Goal: Task Accomplishment & Management: Manage account settings

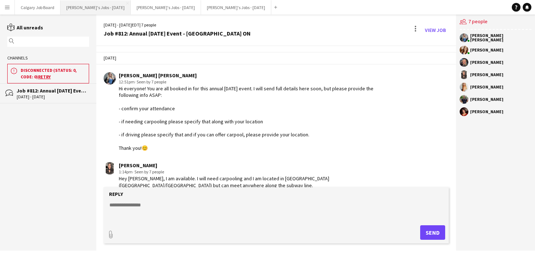
scroll to position [207, 0]
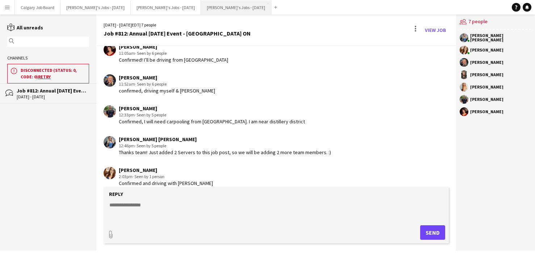
click at [221, 3] on button "[PERSON_NAME]'s Jobs - [DATE] Close" at bounding box center [236, 7] width 70 height 14
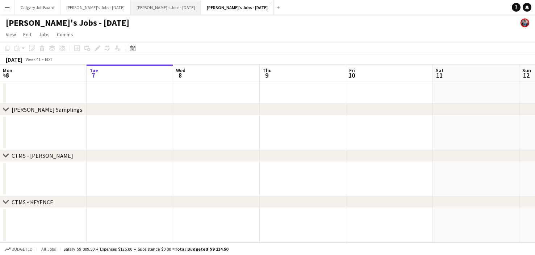
drag, startPoint x: 104, startPoint y: 6, endPoint x: 131, endPoint y: 11, distance: 27.5
click at [104, 6] on button "[PERSON_NAME]'s Jobs - [DATE] Close" at bounding box center [96, 7] width 70 height 14
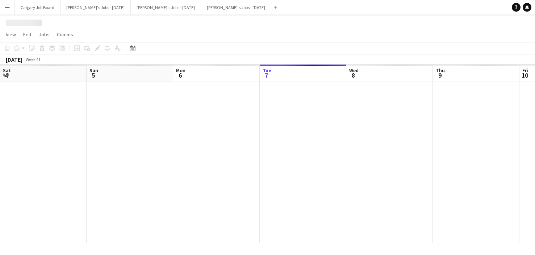
scroll to position [0, 173]
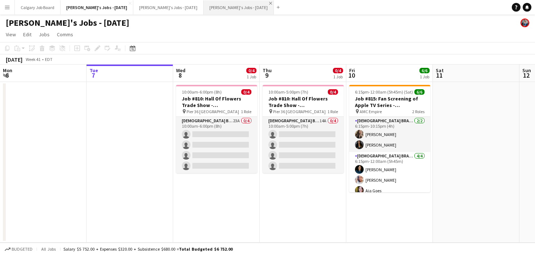
click at [269, 4] on app-icon "Close" at bounding box center [270, 3] width 3 height 3
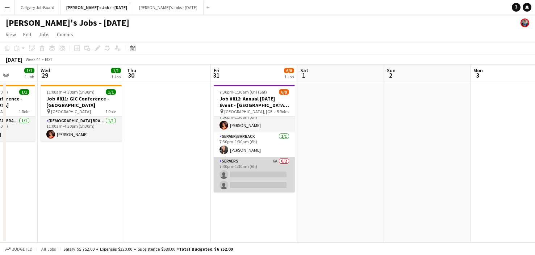
scroll to position [0, 0]
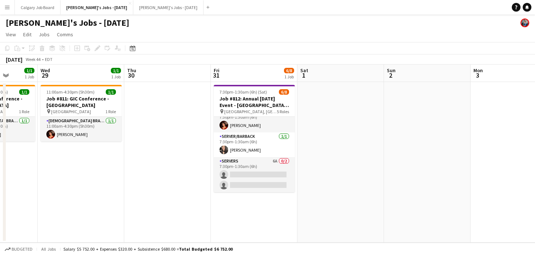
drag, startPoint x: 252, startPoint y: 169, endPoint x: 357, endPoint y: 117, distance: 117.7
click at [252, 169] on app-card-role "Servers 6A 0/2 7:30pm-1:30am (6h) single-neutral-actions single-neutral-actions" at bounding box center [254, 174] width 81 height 35
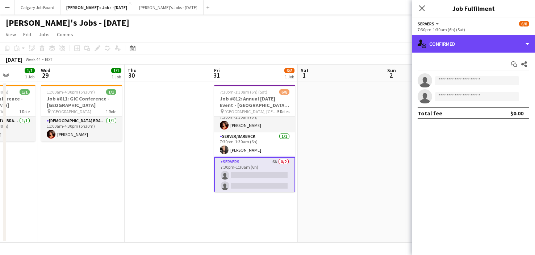
drag, startPoint x: 491, startPoint y: 49, endPoint x: 501, endPoint y: 77, distance: 29.9
click at [491, 49] on div "single-neutral-actions-check-2 Confirmed" at bounding box center [473, 43] width 123 height 17
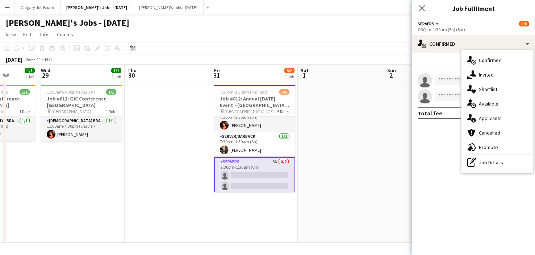
drag, startPoint x: 500, startPoint y: 114, endPoint x: 497, endPoint y: 108, distance: 6.8
click at [498, 113] on div "single-neutral-actions-information Applicants" at bounding box center [498, 118] width 72 height 15
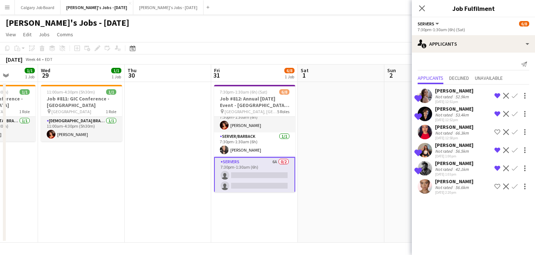
click at [437, 182] on div "[PERSON_NAME]" at bounding box center [454, 181] width 38 height 7
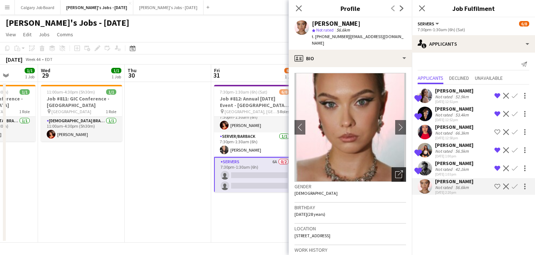
click at [397, 171] on icon at bounding box center [398, 174] width 7 height 7
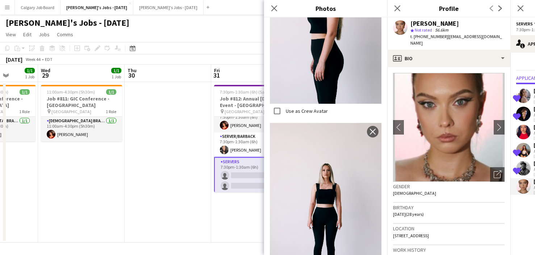
scroll to position [265, 0]
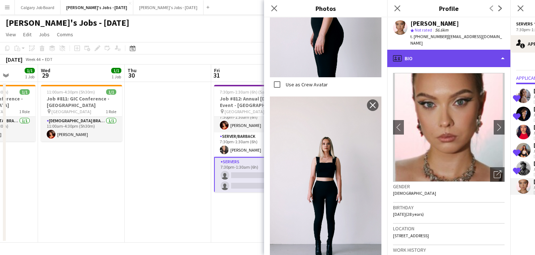
click at [417, 50] on div "profile Bio" at bounding box center [449, 58] width 123 height 17
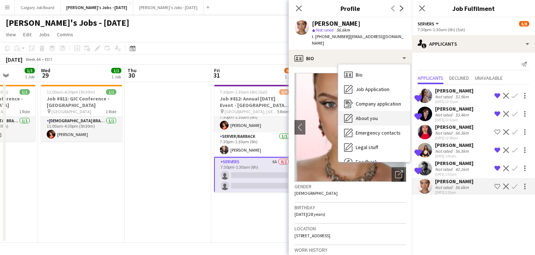
click at [367, 115] on span "About you" at bounding box center [367, 118] width 22 height 7
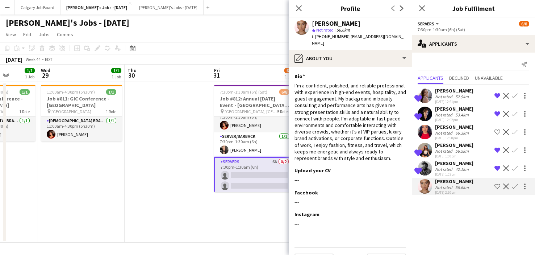
click at [439, 185] on div "Not rated" at bounding box center [444, 187] width 19 height 5
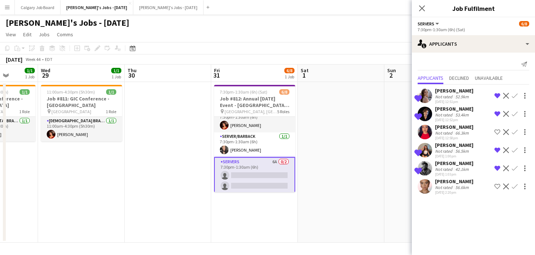
click at [439, 185] on div "Not rated" at bounding box center [444, 187] width 19 height 5
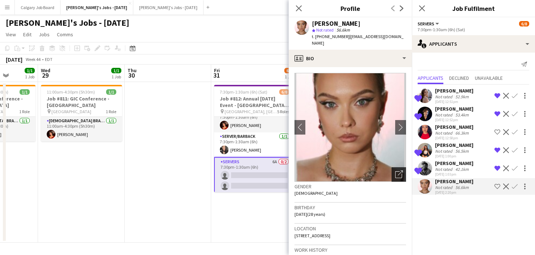
click at [403, 167] on div "Open photos pop-in" at bounding box center [399, 174] width 15 height 15
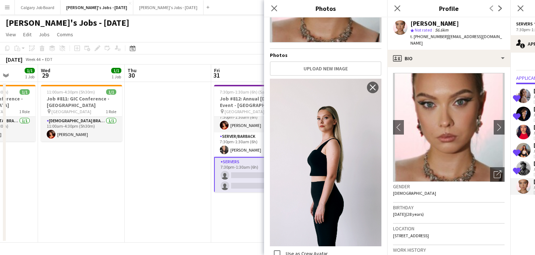
scroll to position [98, 0]
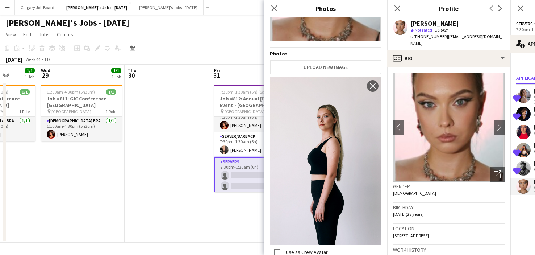
drag, startPoint x: 340, startPoint y: 140, endPoint x: -5, endPoint y: 37, distance: 360.1
click at [320, 66] on button "Upload new image" at bounding box center [326, 67] width 112 height 15
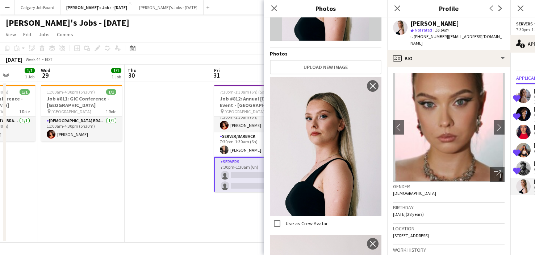
click at [419, 214] on div "Birthday [DEMOGRAPHIC_DATA] (28 years)" at bounding box center [449, 213] width 112 height 21
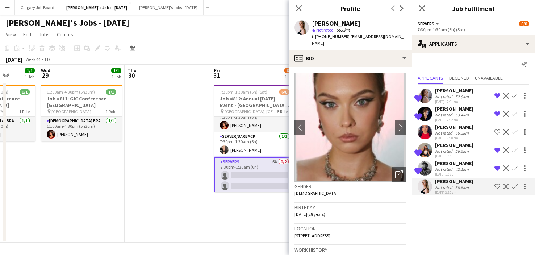
click at [498, 186] on app-icon "Shortlist crew" at bounding box center [498, 186] width 6 height 6
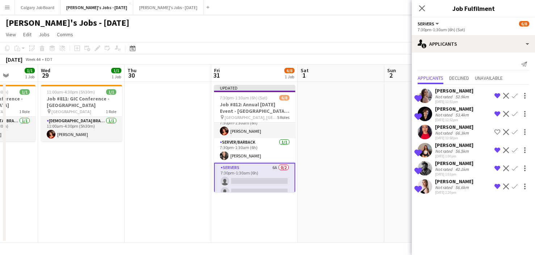
click at [390, 149] on app-date-cell at bounding box center [428, 162] width 87 height 161
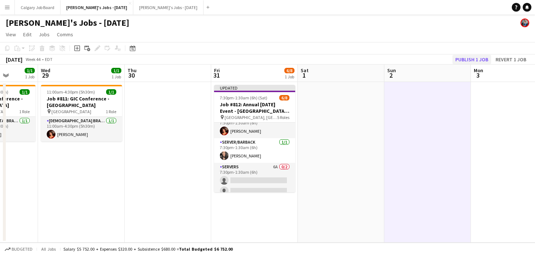
click at [457, 57] on button "Publish 1 job" at bounding box center [472, 59] width 39 height 9
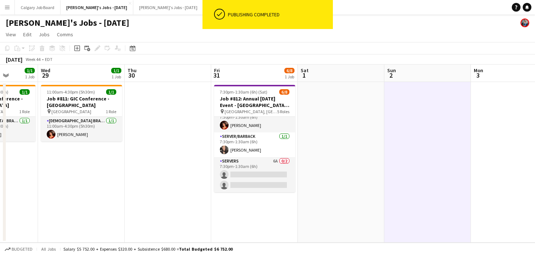
drag, startPoint x: 231, startPoint y: 175, endPoint x: 364, endPoint y: 129, distance: 141.7
click at [231, 175] on app-card-role "Servers 6A 0/2 7:30pm-1:30am (6h) single-neutral-actions single-neutral-actions" at bounding box center [254, 174] width 81 height 35
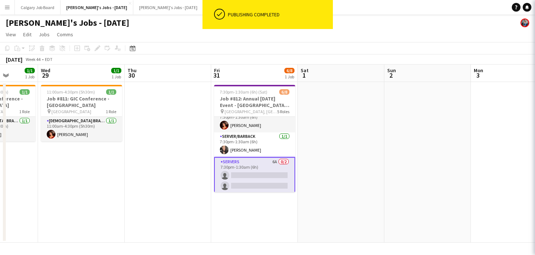
scroll to position [0, 308]
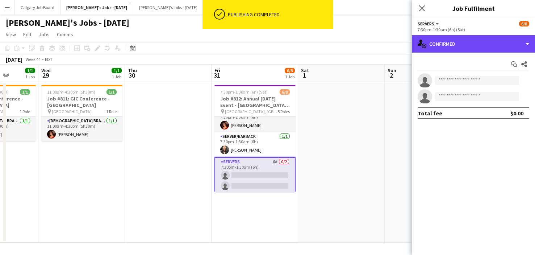
drag, startPoint x: 443, startPoint y: 42, endPoint x: 470, endPoint y: 80, distance: 46.6
click at [443, 42] on div "single-neutral-actions-check-2 Confirmed" at bounding box center [473, 43] width 123 height 17
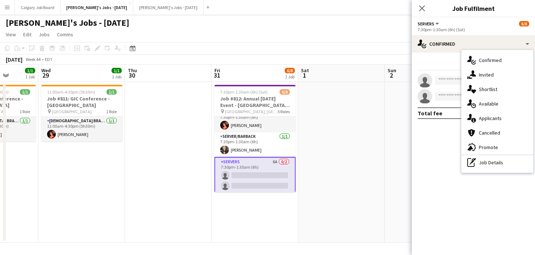
click at [481, 88] on span "Shortlist" at bounding box center [488, 89] width 18 height 7
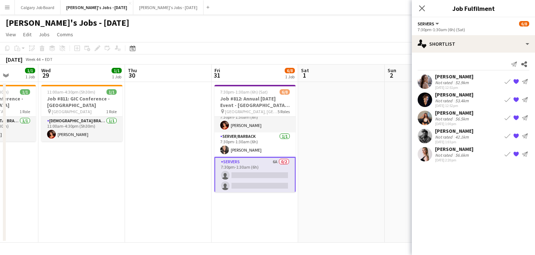
click at [443, 149] on div "[PERSON_NAME]" at bounding box center [454, 149] width 38 height 7
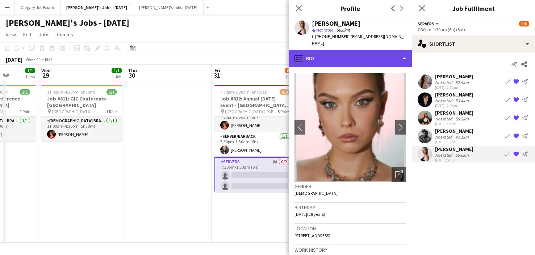
click at [331, 50] on div "profile Bio" at bounding box center [350, 58] width 123 height 17
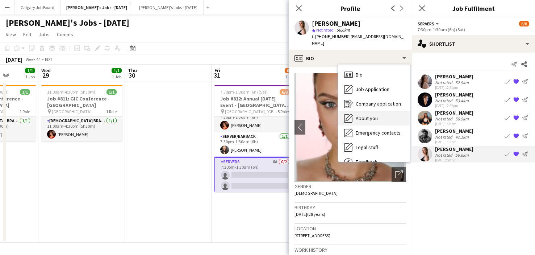
click at [358, 115] on span "About you" at bounding box center [367, 118] width 22 height 7
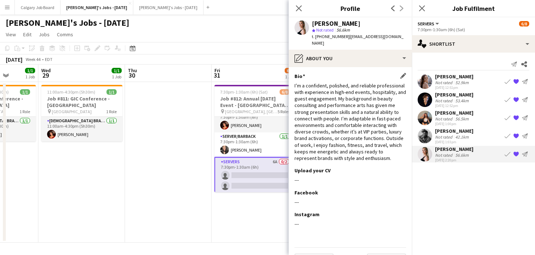
scroll to position [4, 0]
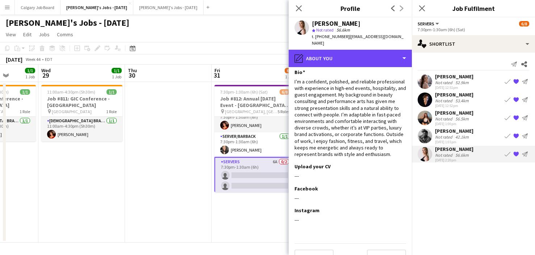
drag, startPoint x: 358, startPoint y: 50, endPoint x: 364, endPoint y: 69, distance: 20.2
click at [359, 51] on div "pencil4 About you" at bounding box center [350, 58] width 123 height 17
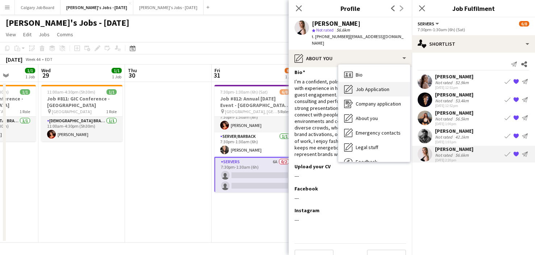
click at [370, 86] on span "Job Application" at bounding box center [373, 89] width 34 height 7
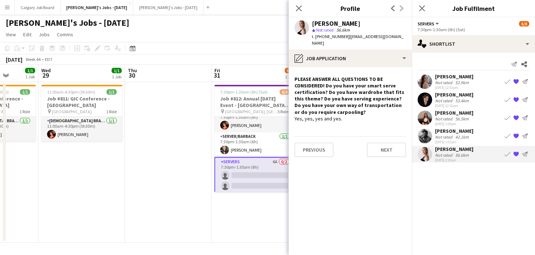
click at [458, 130] on div "[PERSON_NAME]" at bounding box center [454, 131] width 38 height 7
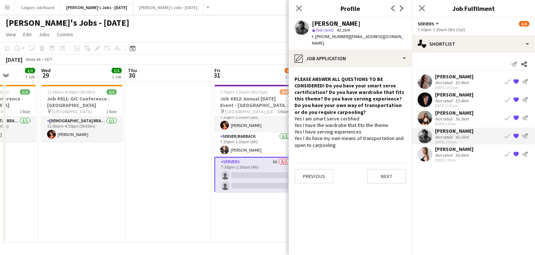
click at [456, 153] on div "56.6km" at bounding box center [462, 154] width 16 height 5
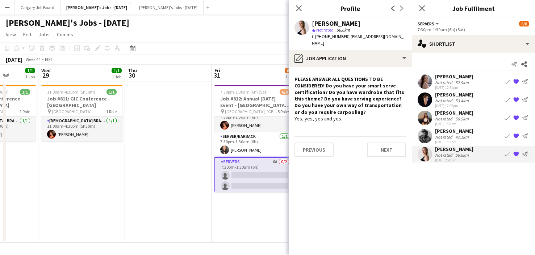
click at [454, 136] on div "42.1km" at bounding box center [462, 136] width 16 height 5
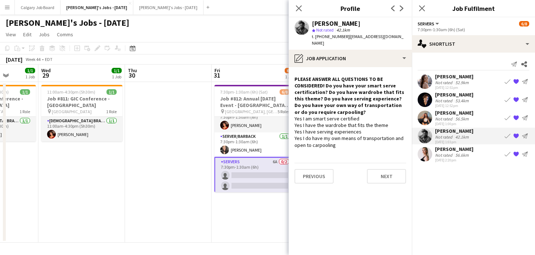
click at [442, 117] on div "Not rated" at bounding box center [444, 118] width 19 height 5
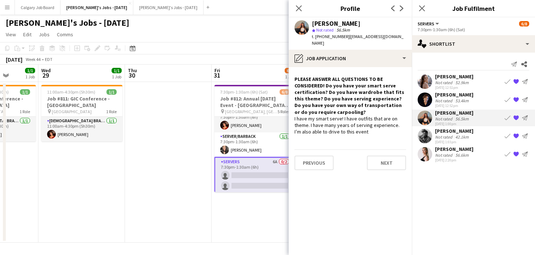
click at [439, 102] on div "Not rated" at bounding box center [444, 100] width 19 height 5
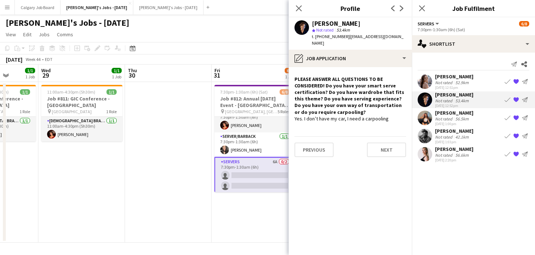
scroll to position [0, 0]
click at [439, 83] on div "Not rated" at bounding box center [444, 82] width 19 height 5
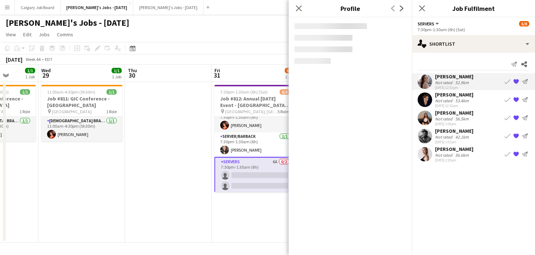
scroll to position [0, 0]
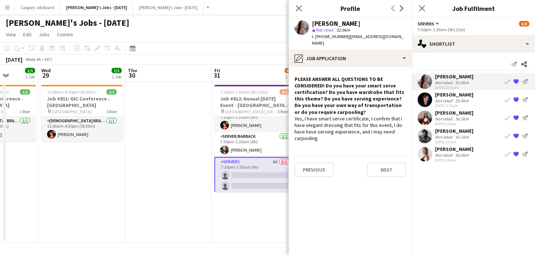
click at [460, 94] on div "[PERSON_NAME]" at bounding box center [454, 94] width 38 height 7
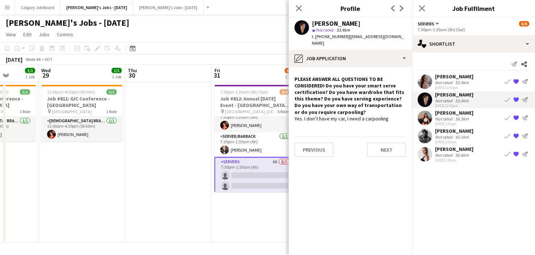
click at [256, 211] on app-date-cell "7:30pm-1:30am (6h) (Sat) 6/8 Job #812: Annual [DATE] Event - GRIMSBY ON pin [GE…" at bounding box center [255, 162] width 87 height 161
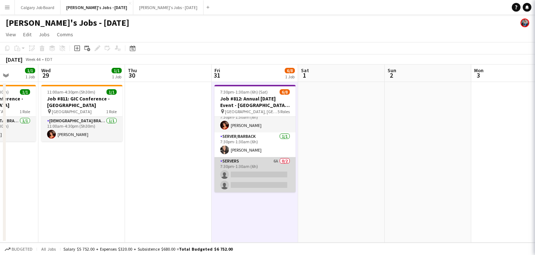
click at [250, 176] on app-card-role "Servers 6A 0/2 7:30pm-1:30am (6h) single-neutral-actions single-neutral-actions" at bounding box center [255, 174] width 81 height 35
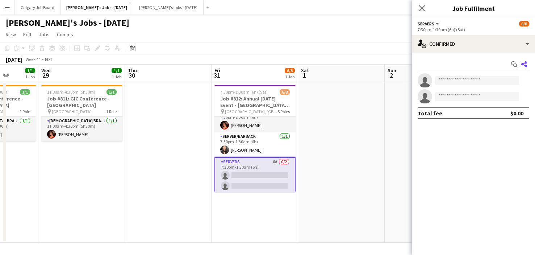
click at [525, 62] on icon "Share" at bounding box center [525, 64] width 6 height 6
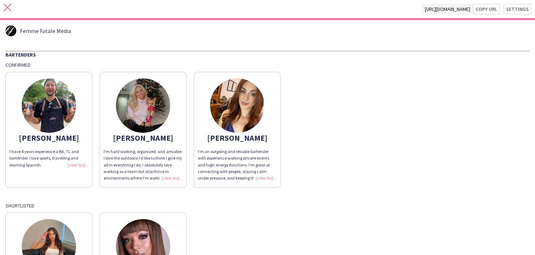
click at [6, 8] on icon at bounding box center [8, 8] width 8 height 8
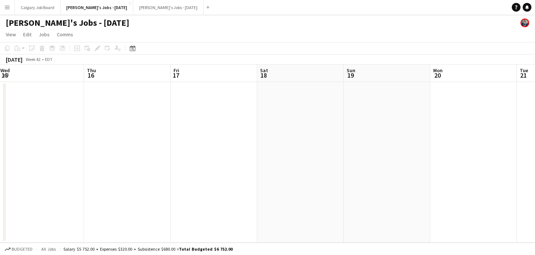
scroll to position [0, 260]
click at [93, 25] on h1 "[PERSON_NAME]'s Jobs - [DATE]" at bounding box center [68, 22] width 124 height 11
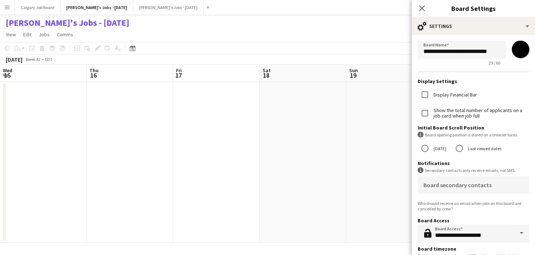
click at [344, 141] on app-date-cell at bounding box center [303, 162] width 87 height 161
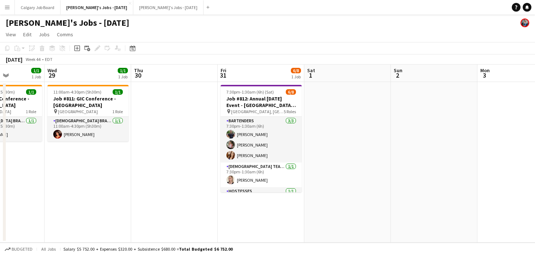
scroll to position [0, 293]
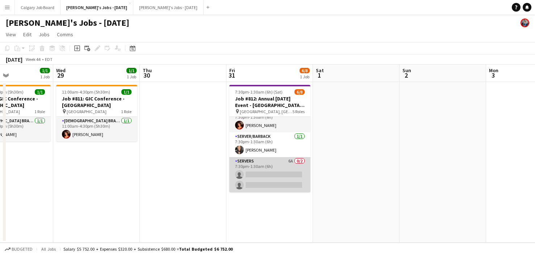
click at [270, 169] on app-card-role "Servers 6A 0/2 7:30pm-1:30am (6h) single-neutral-actions single-neutral-actions" at bounding box center [269, 174] width 81 height 35
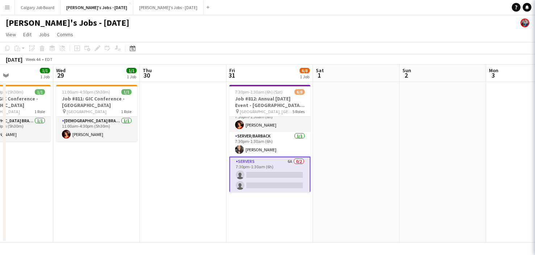
scroll to position [79, 0]
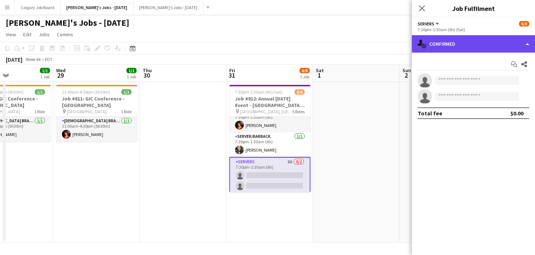
click at [473, 52] on div "single-neutral-actions-check-2 Confirmed" at bounding box center [473, 43] width 123 height 17
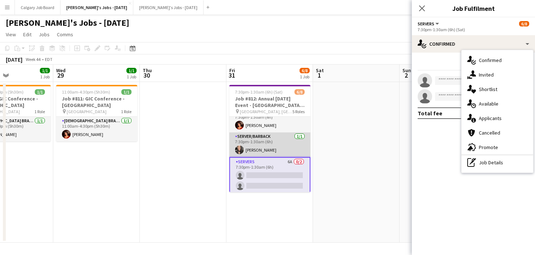
click at [276, 156] on app-card-role "Server/Barback [DATE] 7:30pm-1:30am (6h) [PERSON_NAME]" at bounding box center [269, 144] width 81 height 25
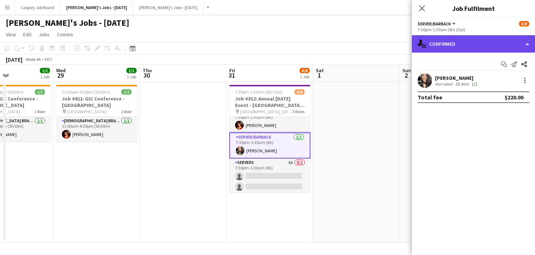
click at [475, 47] on div "single-neutral-actions-check-2 Confirmed" at bounding box center [473, 43] width 123 height 17
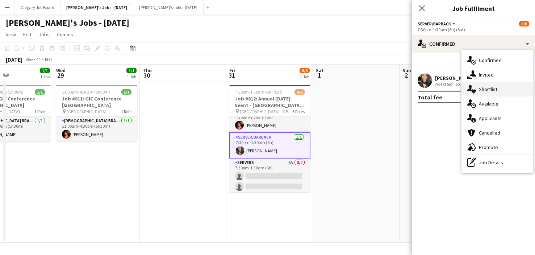
click at [483, 91] on span "Shortlist" at bounding box center [488, 89] width 18 height 7
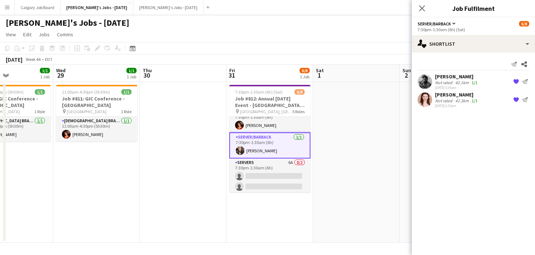
click at [516, 80] on app-icon "{{ spriteTitle }}" at bounding box center [517, 82] width 6 height 6
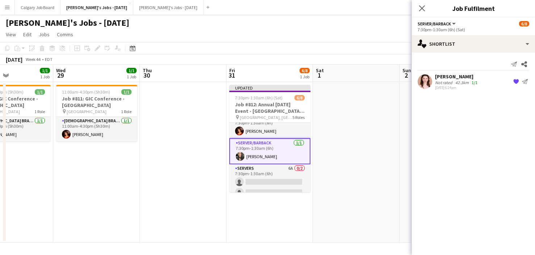
click at [513, 80] on button "{{ spriteTitle }}" at bounding box center [516, 81] width 9 height 9
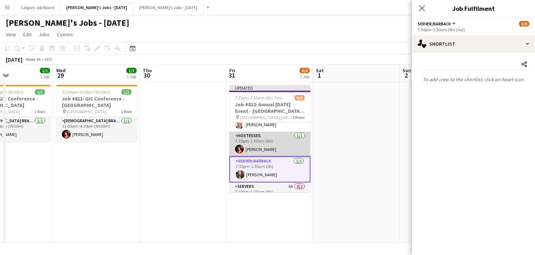
scroll to position [59, 0]
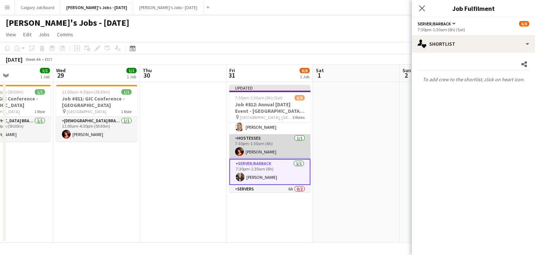
click at [280, 139] on app-card-role "Hostesses [DATE] 7:30pm-1:30am (6h) [PERSON_NAME]" at bounding box center [269, 146] width 81 height 25
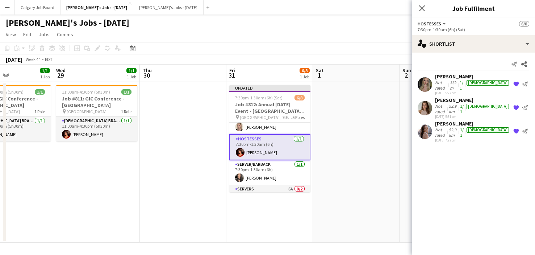
drag, startPoint x: 515, startPoint y: 80, endPoint x: 522, endPoint y: 95, distance: 15.9
click at [515, 82] on app-icon "{{ spriteTitle }}" at bounding box center [517, 85] width 6 height 6
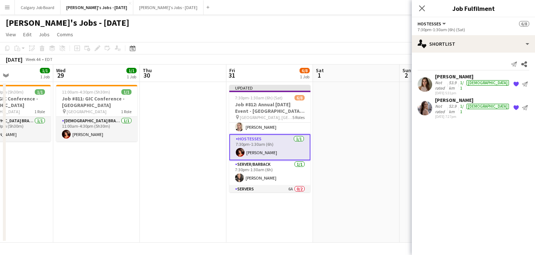
click at [513, 80] on button "{{ spriteTitle }}" at bounding box center [516, 84] width 9 height 9
click at [513, 82] on button "{{ spriteTitle }}" at bounding box center [516, 84] width 9 height 9
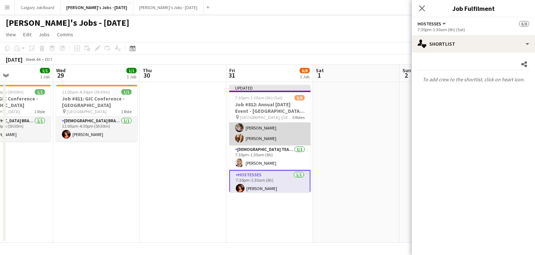
scroll to position [18, 0]
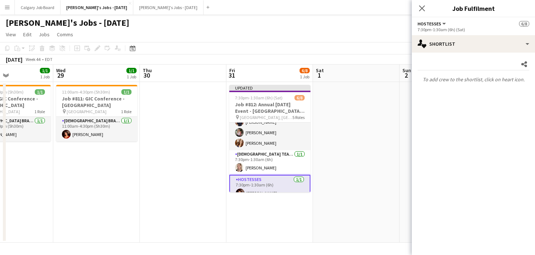
drag, startPoint x: 278, startPoint y: 157, endPoint x: 368, endPoint y: 131, distance: 93.2
click at [278, 157] on app-card-role "[DEMOGRAPHIC_DATA] Team Leader [DATE] 7:30pm-1:30am (6h) [PERSON_NAME]" at bounding box center [269, 162] width 81 height 25
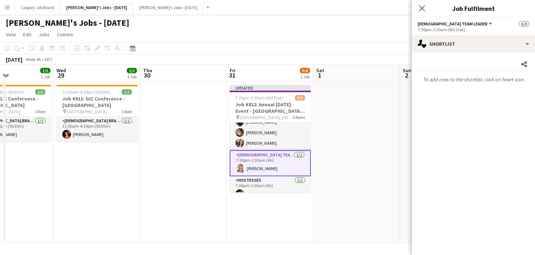
drag, startPoint x: 266, startPoint y: 135, endPoint x: 379, endPoint y: 124, distance: 114.0
click at [266, 135] on app-card-role "Bartenders [DATE] 7:30pm-1:30am (6h) [PERSON_NAME] [PERSON_NAME] [PERSON_NAME]" at bounding box center [270, 127] width 81 height 46
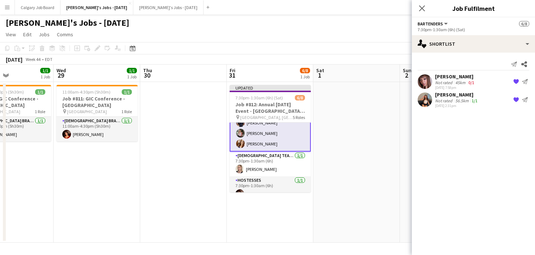
click at [516, 81] on app-icon "{{ spriteTitle }}" at bounding box center [517, 82] width 6 height 6
click at [513, 81] on button "{{ spriteTitle }}" at bounding box center [516, 81] width 9 height 9
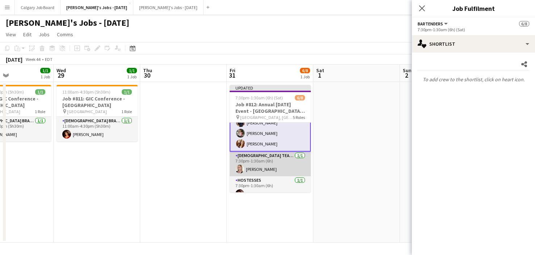
click at [282, 171] on app-card-role "[DEMOGRAPHIC_DATA] Team Leader [DATE] 7:30pm-1:30am (6h) [PERSON_NAME]" at bounding box center [270, 164] width 81 height 25
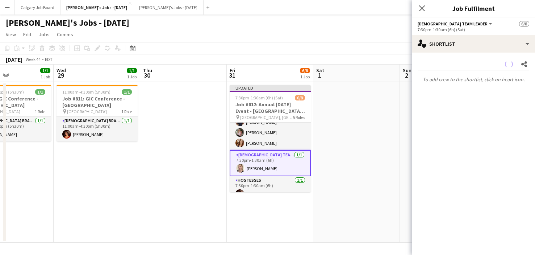
click at [381, 109] on app-date-cell at bounding box center [357, 162] width 87 height 161
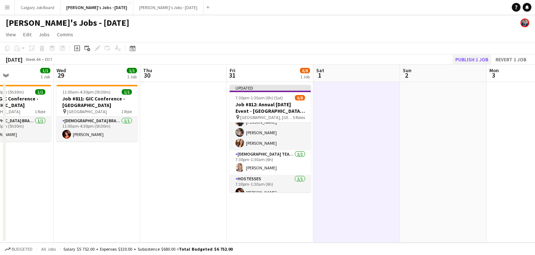
drag, startPoint x: 491, startPoint y: 53, endPoint x: 482, endPoint y: 59, distance: 11.0
click at [490, 54] on app-toolbar "Copy Paste Paste Command V Paste with crew Command Shift V Paste linked Job [GE…" at bounding box center [267, 48] width 535 height 12
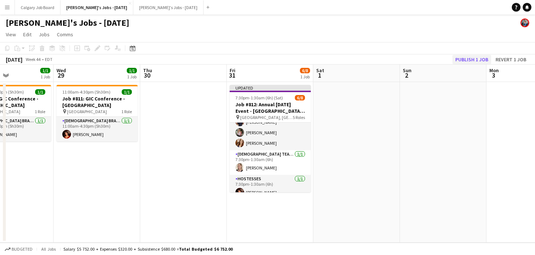
click at [482, 59] on button "Publish 1 job" at bounding box center [472, 59] width 39 height 9
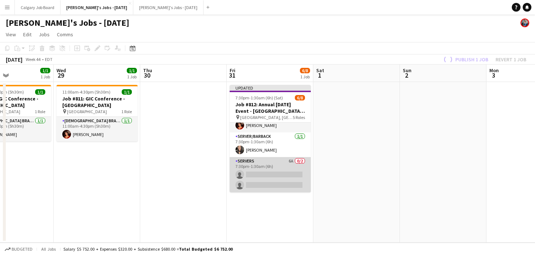
click at [260, 177] on app-card-role "Servers 6A 0/2 7:30pm-1:30am (6h) single-neutral-actions single-neutral-actions" at bounding box center [270, 174] width 81 height 35
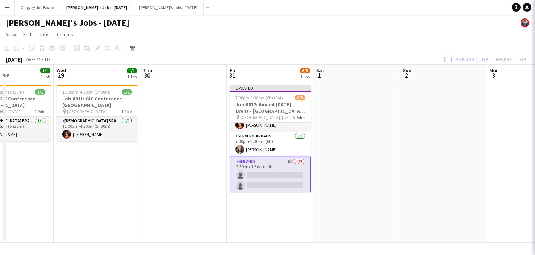
scroll to position [85, 0]
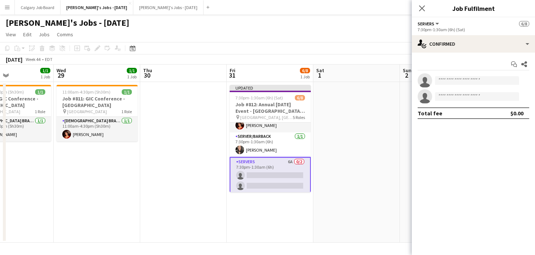
click at [369, 68] on app-board-header-date "Sat 1" at bounding box center [357, 73] width 87 height 17
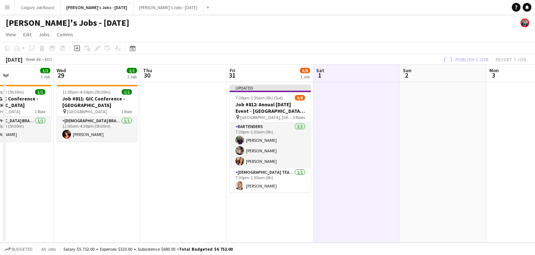
scroll to position [0, 0]
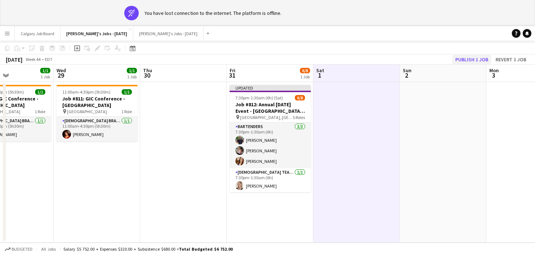
click at [477, 61] on button "Publish 1 job" at bounding box center [472, 59] width 39 height 9
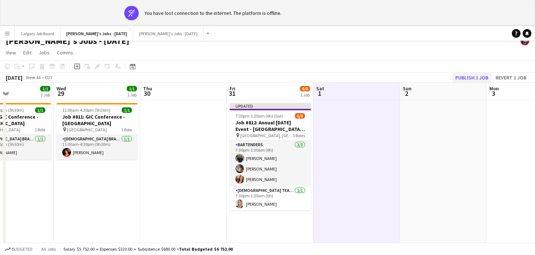
click at [460, 80] on button "Publish 1 job" at bounding box center [472, 77] width 39 height 9
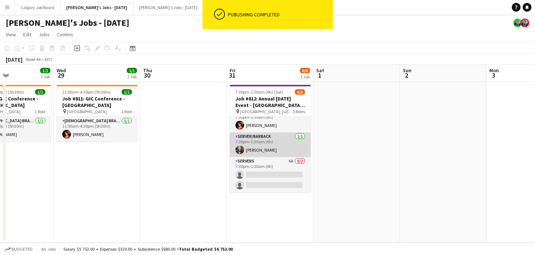
scroll to position [79, 0]
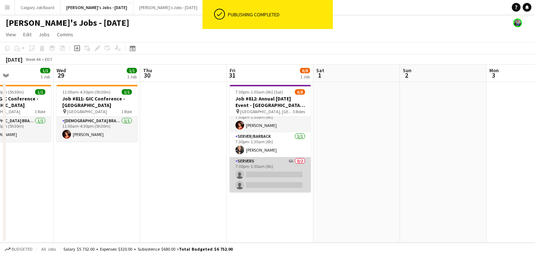
click at [272, 162] on app-card-role "Servers 6A 0/2 7:30pm-1:30am (6h) single-neutral-actions single-neutral-actions" at bounding box center [270, 174] width 81 height 35
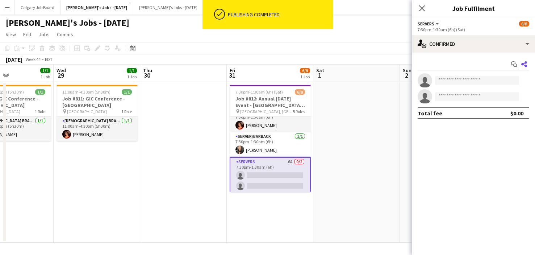
click at [527, 62] on icon at bounding box center [525, 64] width 6 height 6
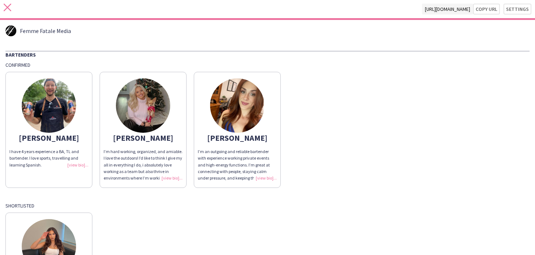
click at [9, 9] on icon at bounding box center [8, 8] width 8 height 8
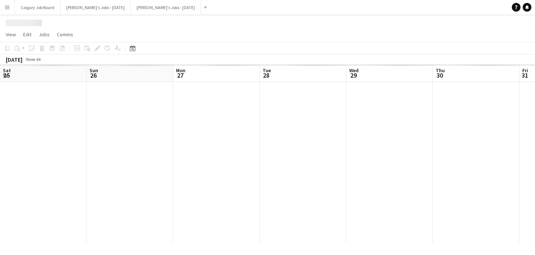
scroll to position [0, 293]
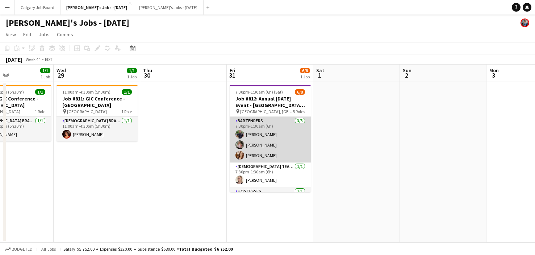
click at [290, 140] on app-card-role "Bartenders [DATE] 7:30pm-1:30am (6h) [PERSON_NAME] [PERSON_NAME] [PERSON_NAME]" at bounding box center [270, 140] width 81 height 46
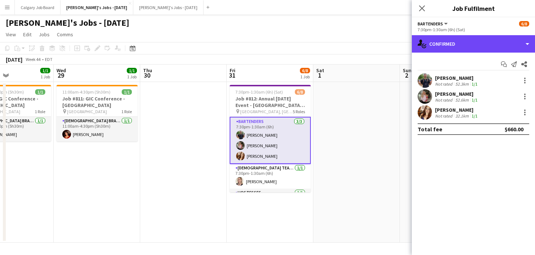
drag, startPoint x: 466, startPoint y: 45, endPoint x: 471, endPoint y: 58, distance: 13.2
click at [466, 45] on div "single-neutral-actions-check-2 Confirmed" at bounding box center [473, 43] width 123 height 17
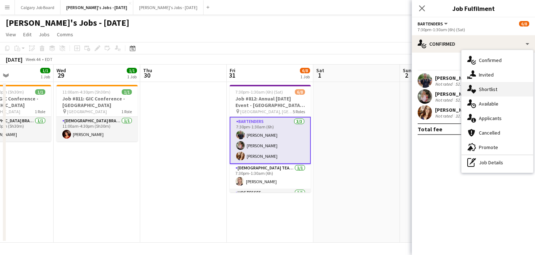
click at [485, 88] on span "Shortlist" at bounding box center [488, 89] width 18 height 7
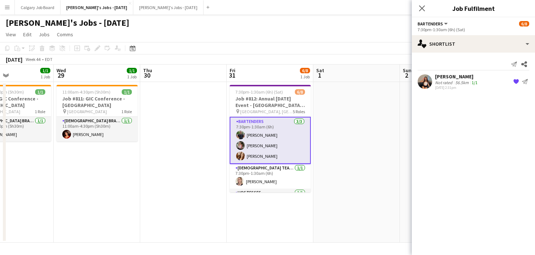
click at [515, 81] on app-icon "{{ spriteTitle }}" at bounding box center [517, 82] width 6 height 6
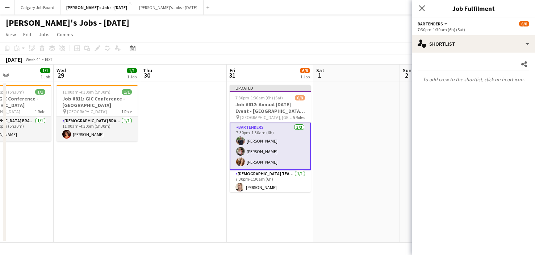
click at [368, 130] on app-date-cell at bounding box center [357, 162] width 87 height 161
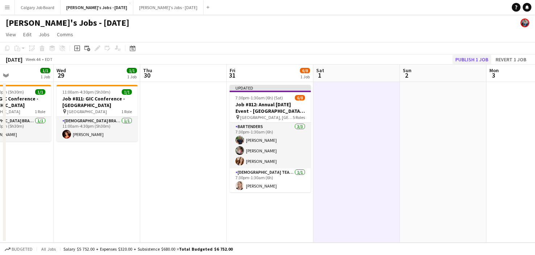
click at [464, 55] on button "Publish 1 job" at bounding box center [472, 59] width 39 height 9
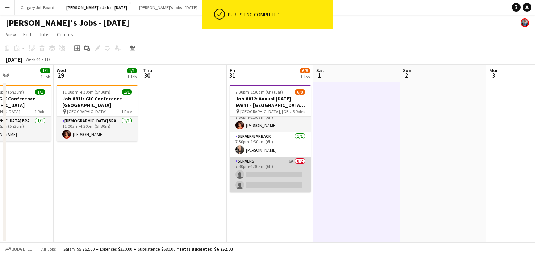
click at [267, 182] on app-card-role "Servers 6A 0/2 7:30pm-1:30am (6h) single-neutral-actions single-neutral-actions" at bounding box center [270, 174] width 81 height 35
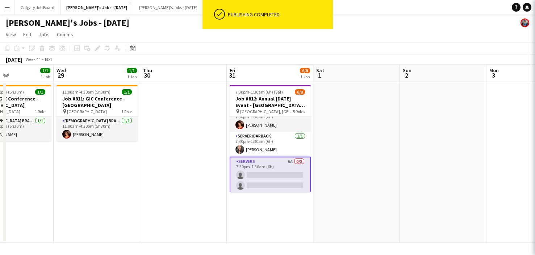
scroll to position [79, 0]
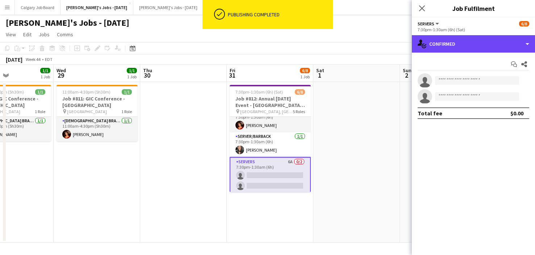
drag, startPoint x: 469, startPoint y: 42, endPoint x: 508, endPoint y: 89, distance: 60.6
click at [470, 42] on div "single-neutral-actions-check-2 Confirmed" at bounding box center [473, 43] width 123 height 17
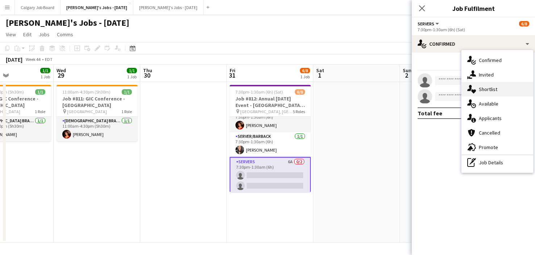
click at [507, 92] on div "single-neutral-actions-heart Shortlist" at bounding box center [498, 89] width 72 height 15
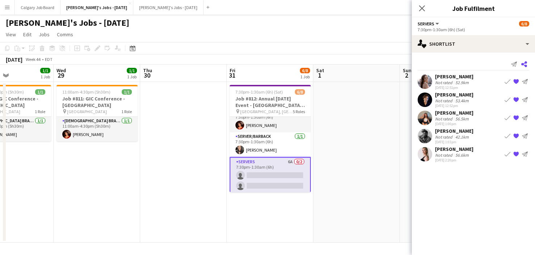
click at [523, 63] on icon "Share" at bounding box center [525, 64] width 6 height 6
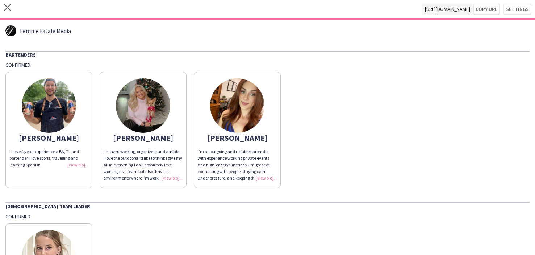
drag, startPoint x: 489, startPoint y: 13, endPoint x: 481, endPoint y: 26, distance: 15.0
click at [489, 13] on button "Copy url" at bounding box center [486, 9] width 27 height 11
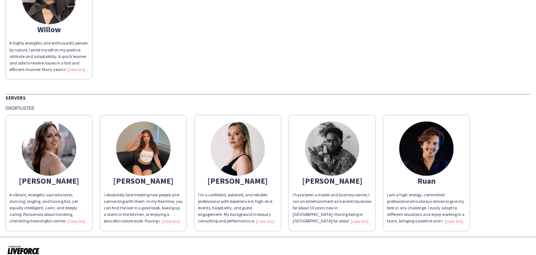
scroll to position [550, 0]
